Goal: Navigation & Orientation: Find specific page/section

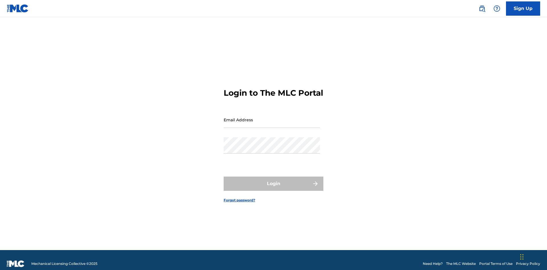
scroll to position [7, 0]
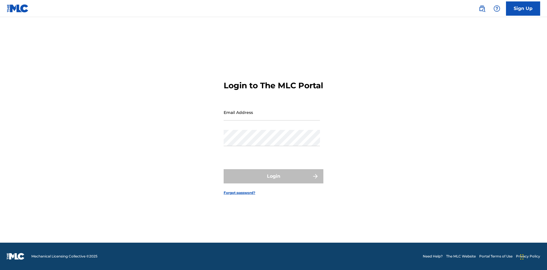
click at [272, 117] on input "Email Address" at bounding box center [272, 112] width 96 height 16
type input "[EMAIL_ADDRESS][DOMAIN_NAME]"
click at [274, 181] on button "Login" at bounding box center [274, 176] width 100 height 14
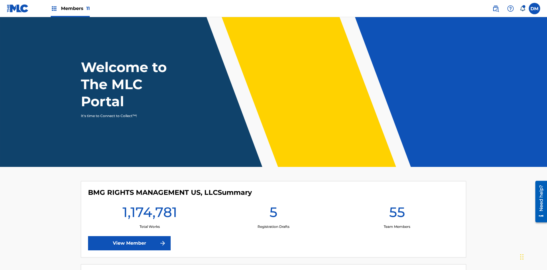
click at [70, 8] on span "Members 11" at bounding box center [75, 8] width 29 height 7
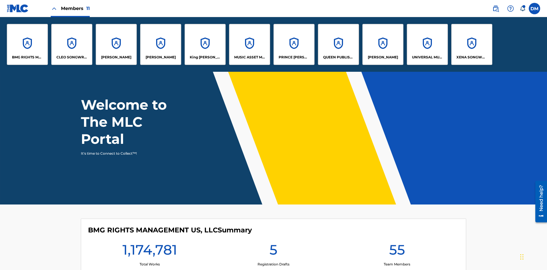
click at [205, 57] on p "King [PERSON_NAME]" at bounding box center [205, 57] width 31 height 5
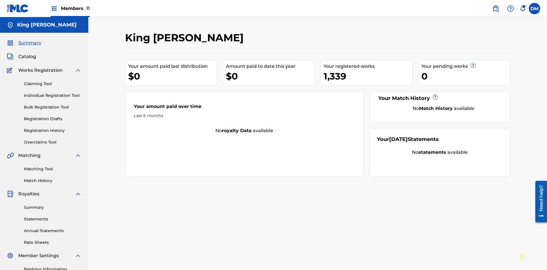
scroll to position [19, 0]
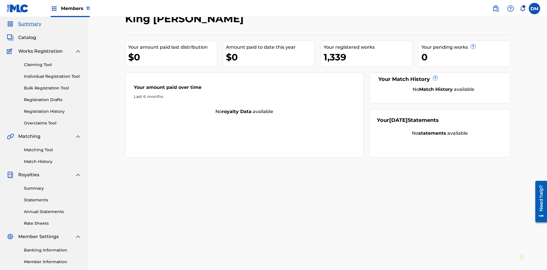
click at [27, 38] on span "Catalog" at bounding box center [27, 37] width 18 height 7
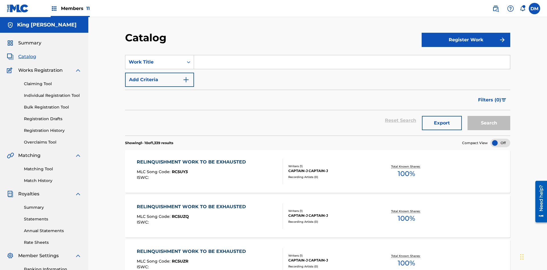
scroll to position [105, 0]
